Goal: Complete application form

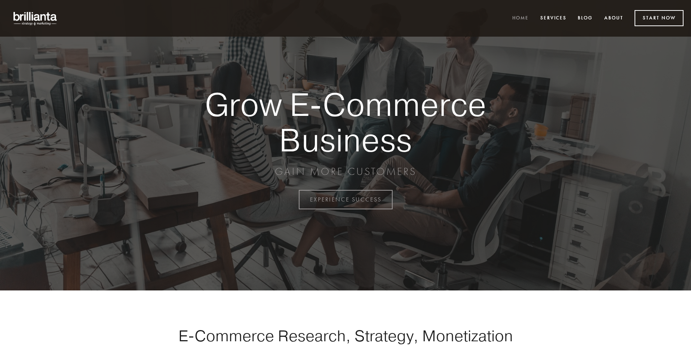
scroll to position [1960, 0]
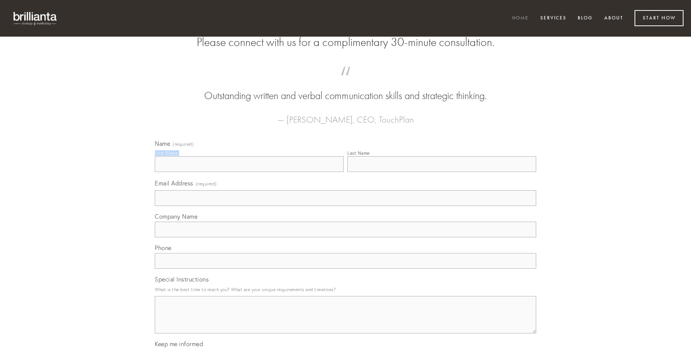
type input "[PERSON_NAME]"
click at [442, 172] on input "Last Name" at bounding box center [441, 164] width 189 height 16
type input "[PERSON_NAME]"
click at [346, 206] on input "Email Address (required)" at bounding box center [345, 198] width 381 height 16
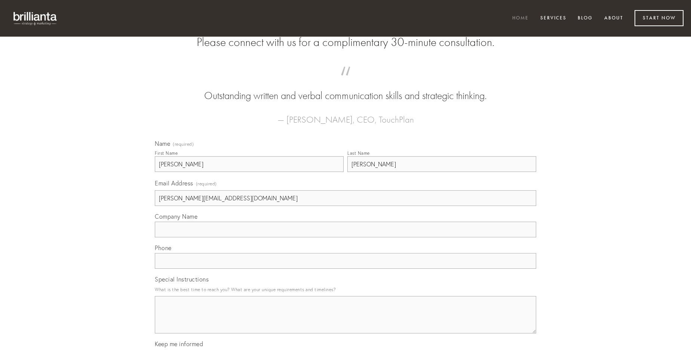
type input "[PERSON_NAME][EMAIL_ADDRESS][DOMAIN_NAME]"
click at [346, 237] on input "Company Name" at bounding box center [345, 230] width 381 height 16
type input "conicio"
click at [346, 269] on input "text" at bounding box center [345, 261] width 381 height 16
click at [346, 322] on textarea "Special Instructions" at bounding box center [345, 314] width 381 height 37
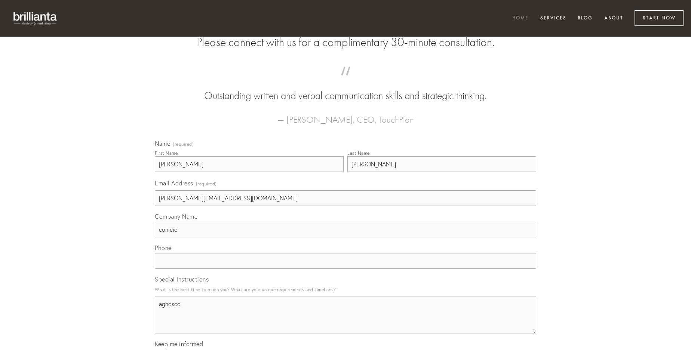
type textarea "agnosco"
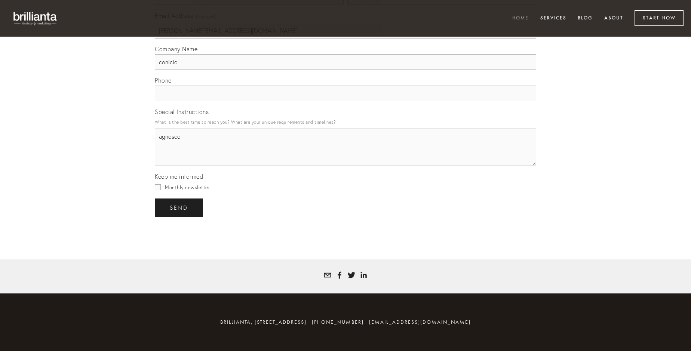
click at [180, 208] on span "send" at bounding box center [179, 208] width 18 height 7
